Goal: Task Accomplishment & Management: Manage account settings

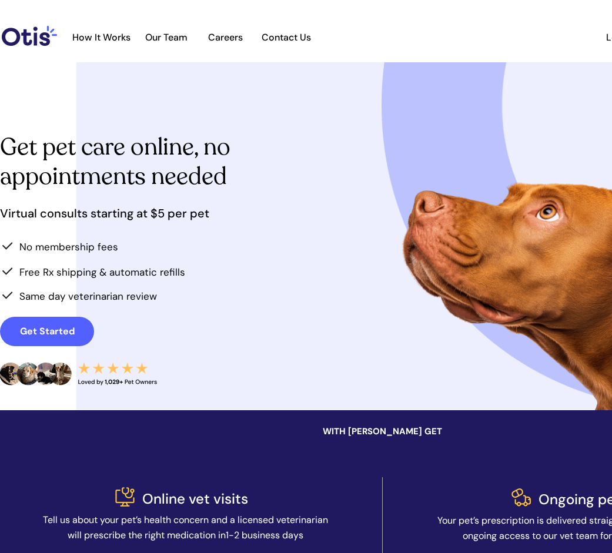
click at [293, 158] on div at bounding box center [458, 236] width 764 height 348
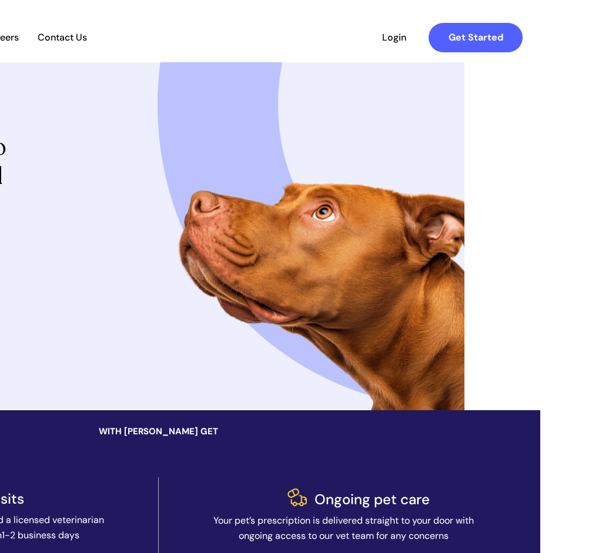
click at [393, 38] on span "Login" at bounding box center [394, 37] width 54 height 11
